Goal: Information Seeking & Learning: Learn about a topic

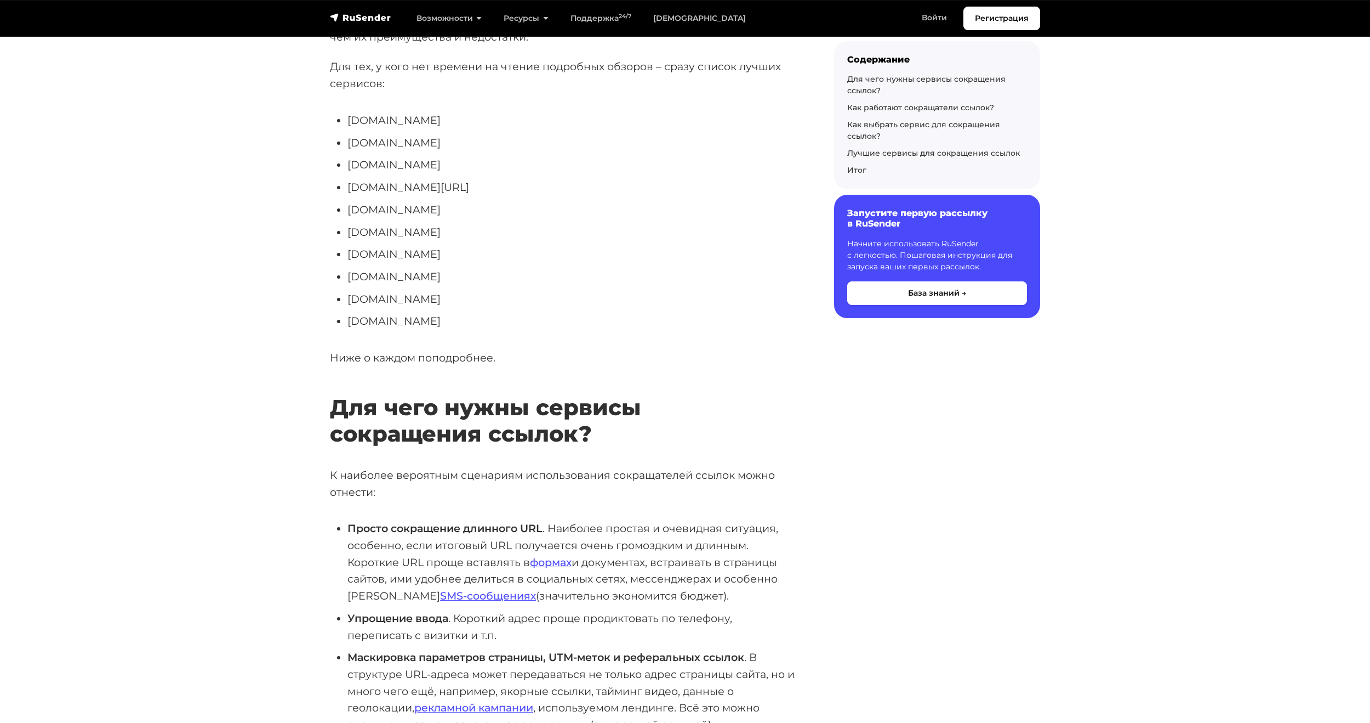
scroll to position [274, 0]
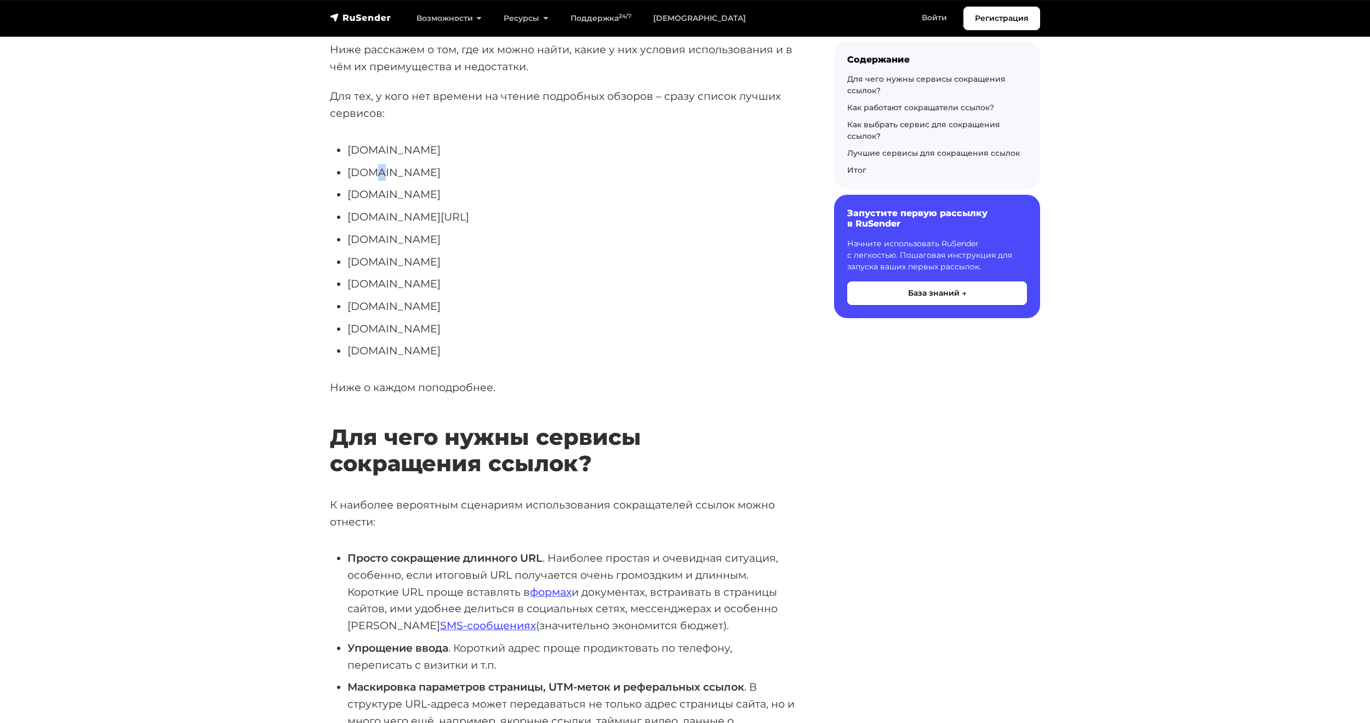
click at [369, 167] on li "[DOMAIN_NAME]" at bounding box center [574, 172] width 452 height 17
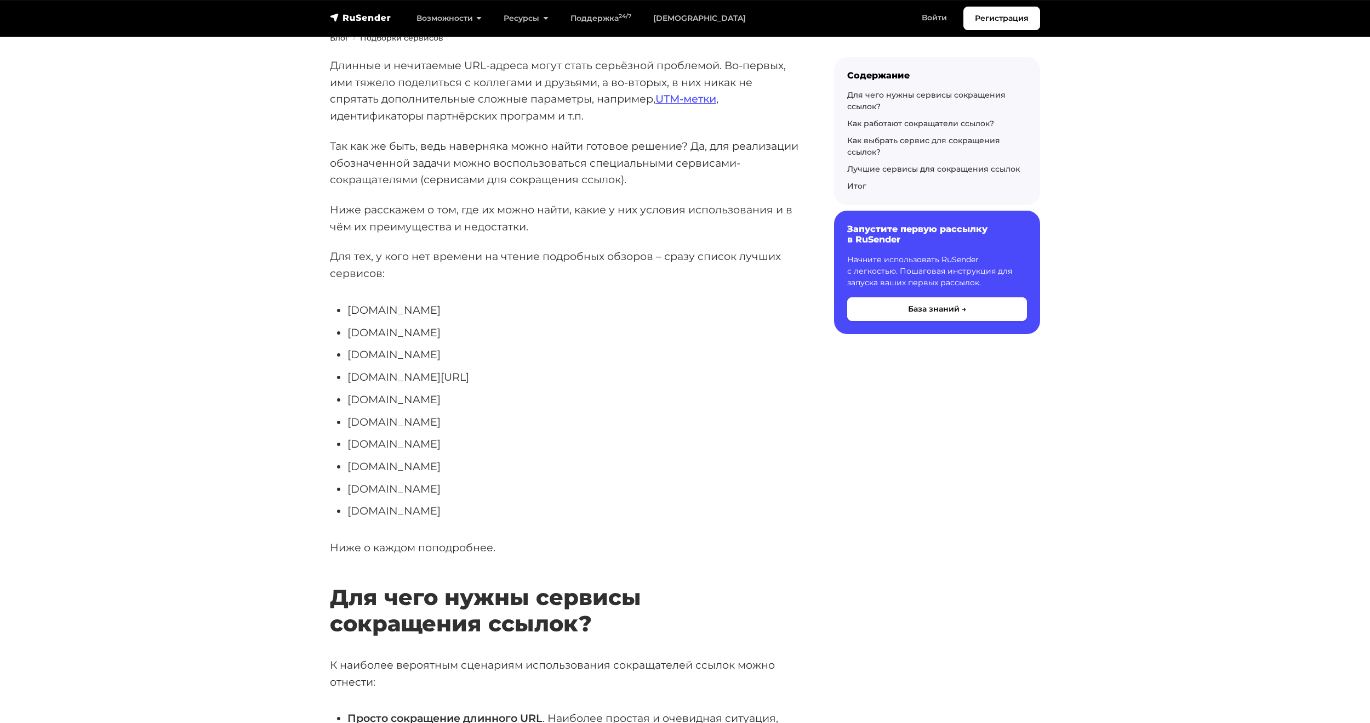
drag, startPoint x: 1193, startPoint y: 254, endPoint x: 1168, endPoint y: 297, distance: 50.1
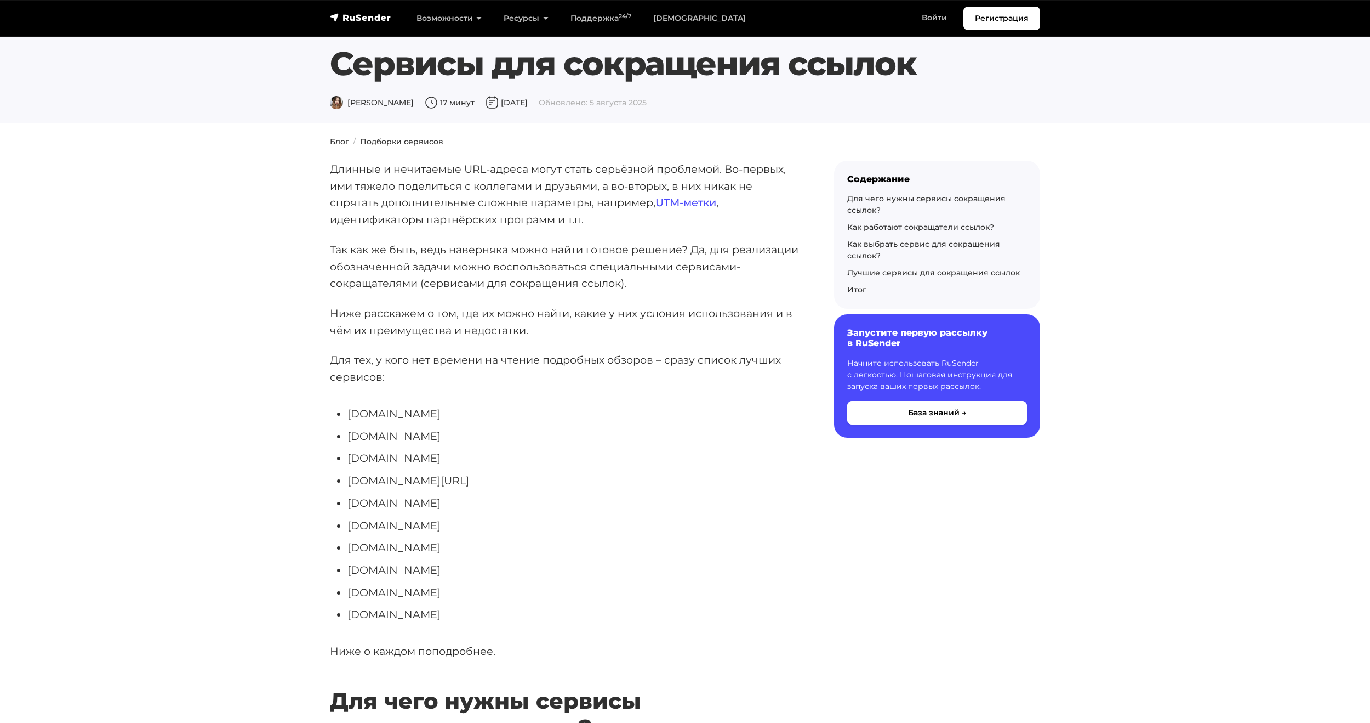
scroll to position [0, 0]
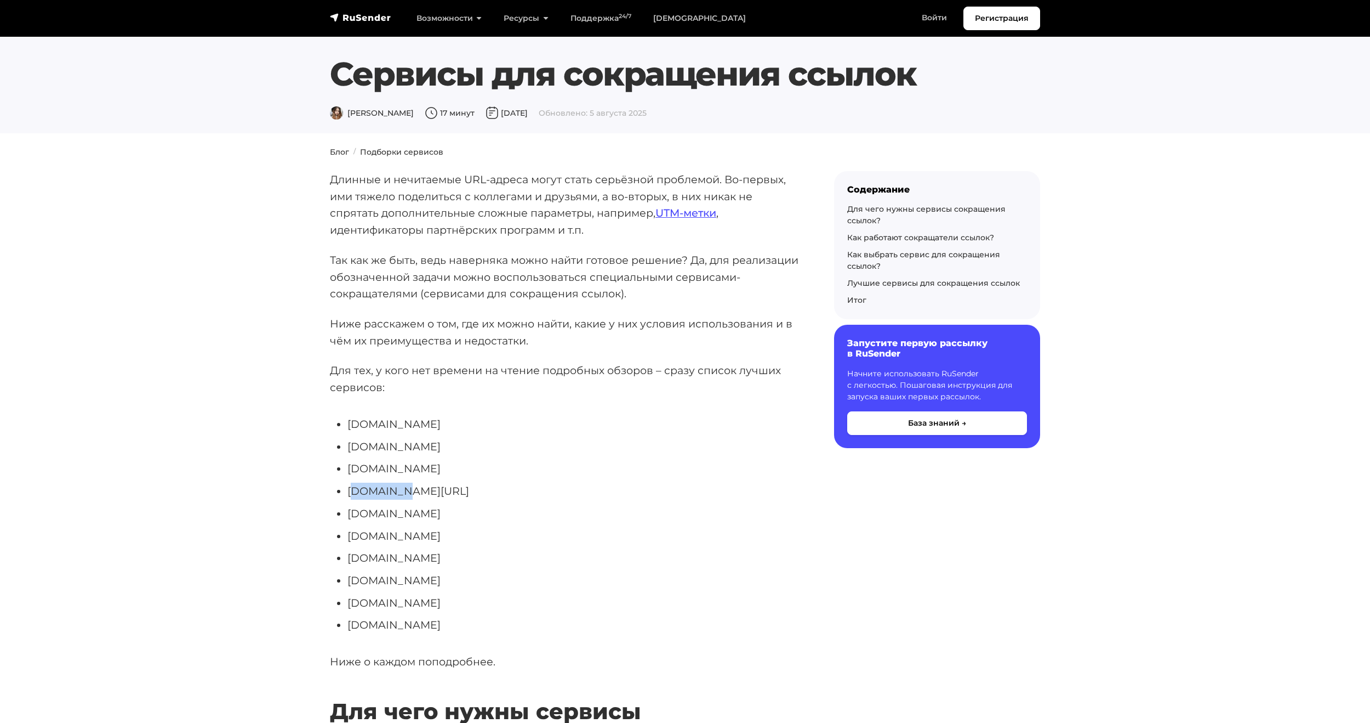
drag, startPoint x: 378, startPoint y: 487, endPoint x: 416, endPoint y: 487, distance: 37.3
click at [416, 487] on li "[DOMAIN_NAME][URL]" at bounding box center [574, 490] width 452 height 17
click at [368, 471] on li "[DOMAIN_NAME]" at bounding box center [574, 468] width 452 height 17
click at [369, 451] on li "[DOMAIN_NAME]" at bounding box center [574, 446] width 452 height 17
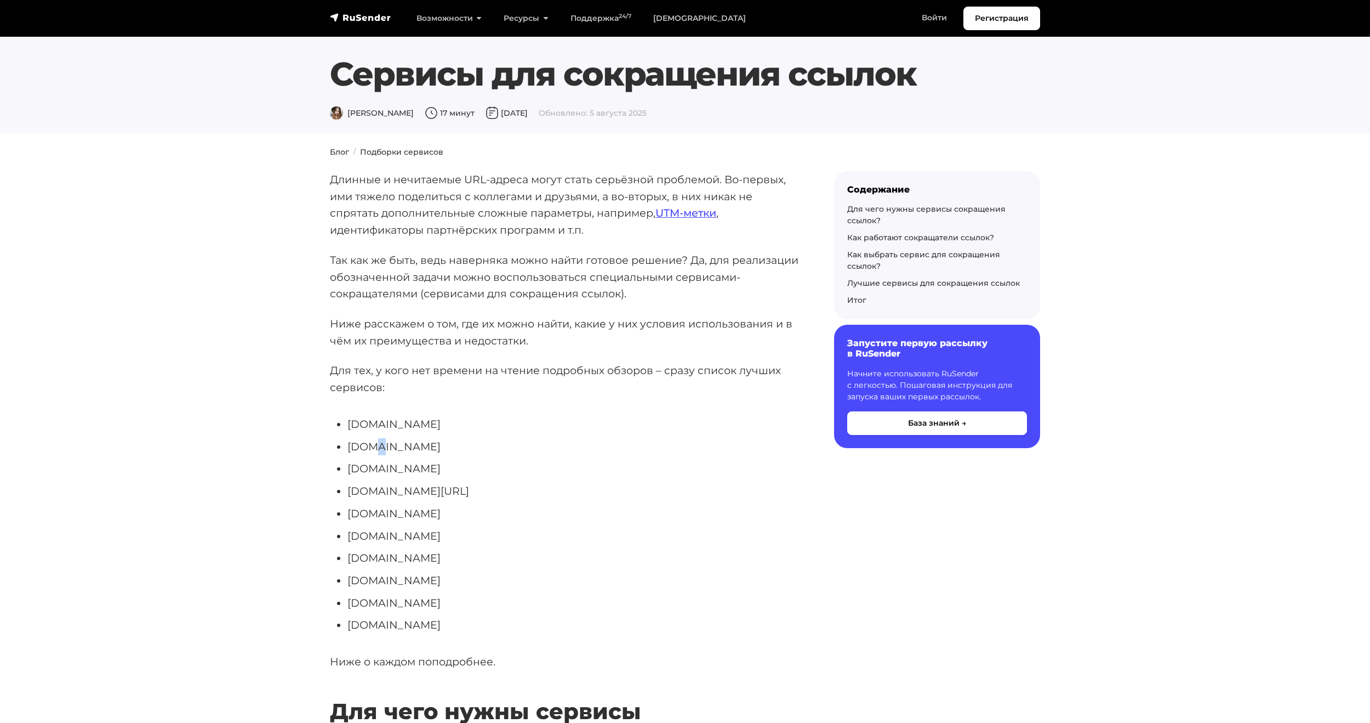
click at [369, 451] on li "[DOMAIN_NAME]" at bounding box center [574, 446] width 452 height 17
copy ul "[DOMAIN_NAME]"
